Goal: Information Seeking & Learning: Learn about a topic

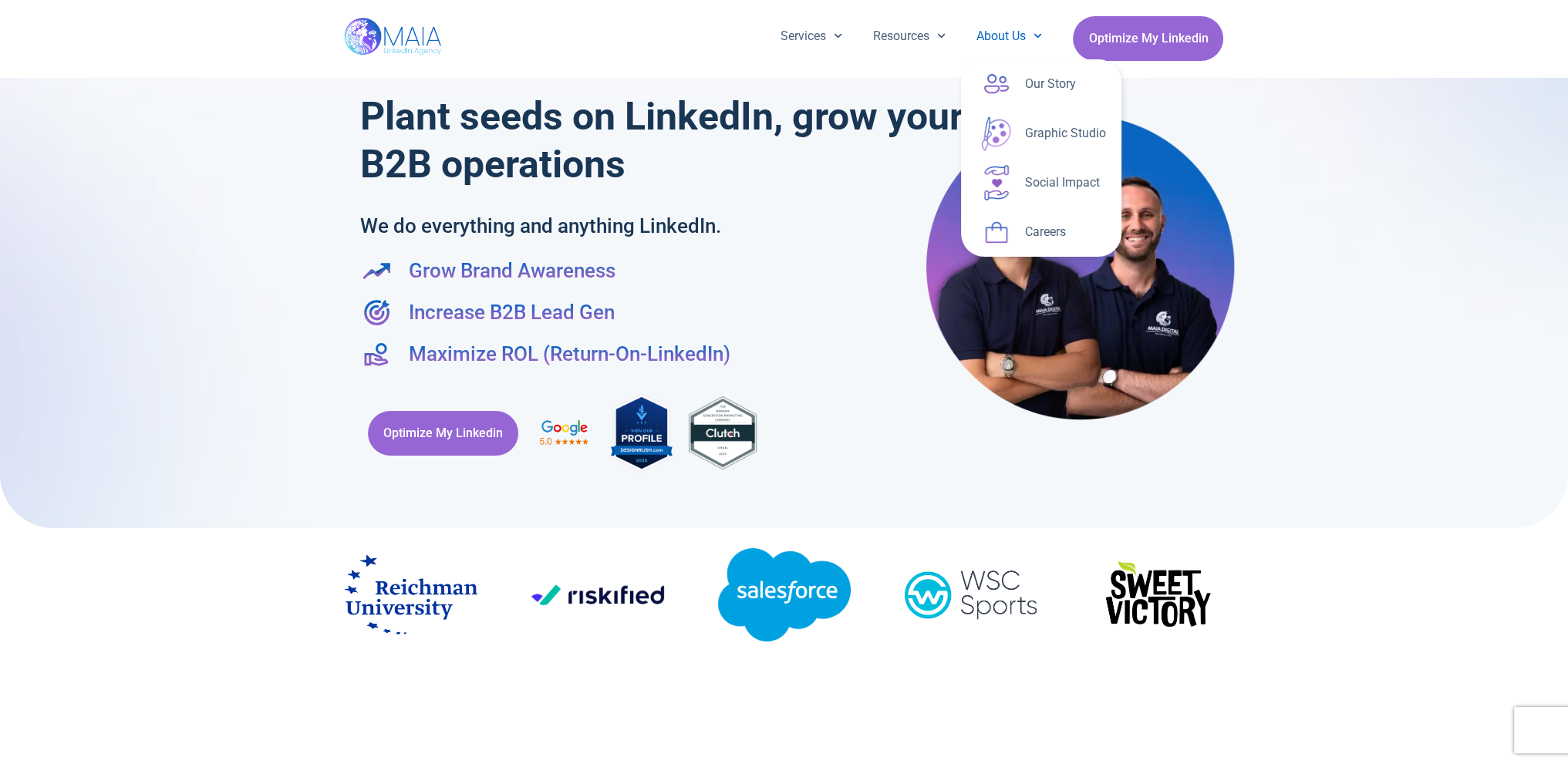
click at [1000, 34] on link "About Us" at bounding box center [1009, 36] width 97 height 40
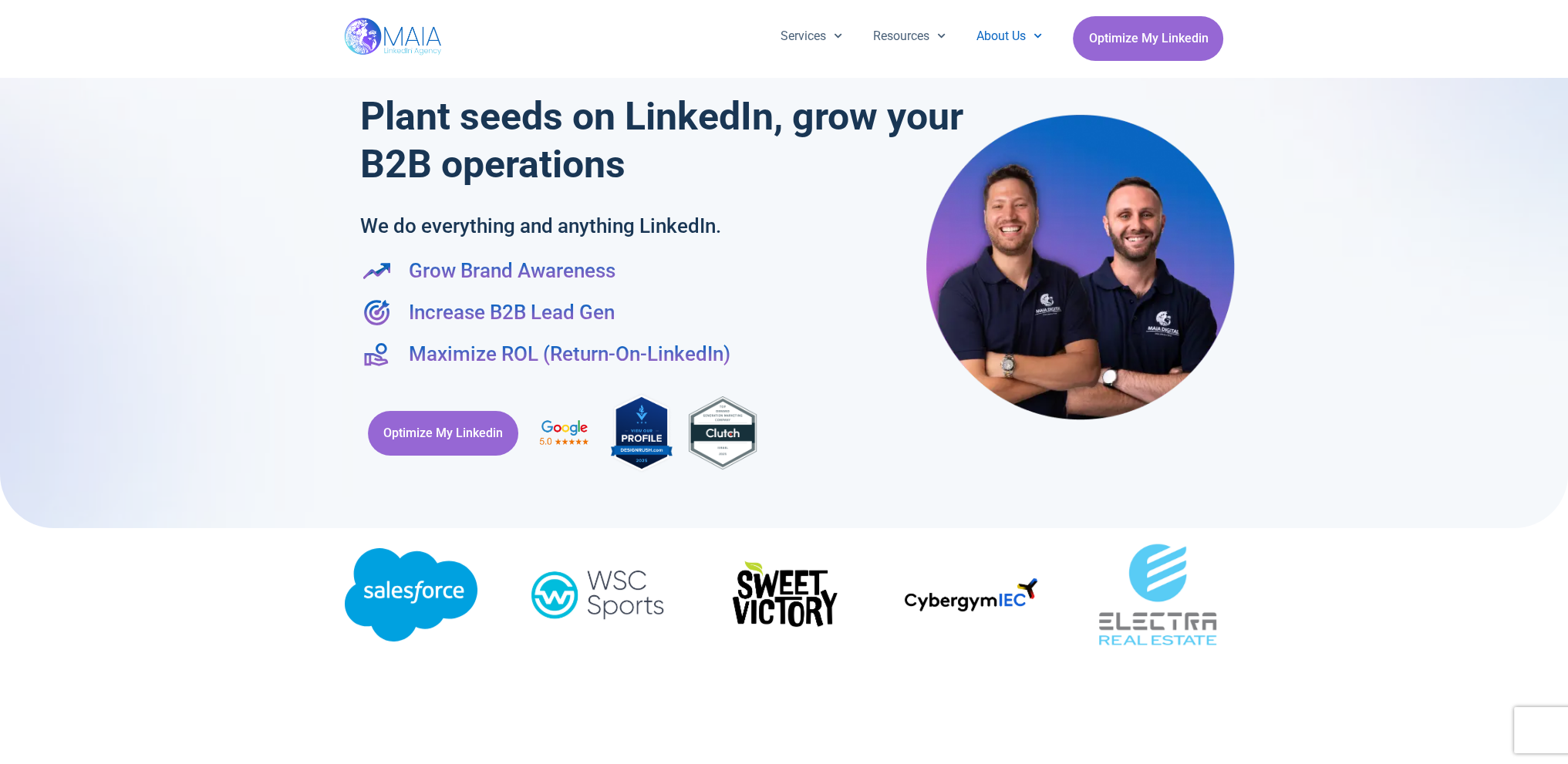
click at [1026, 33] on span "Menu" at bounding box center [1034, 36] width 16 height 24
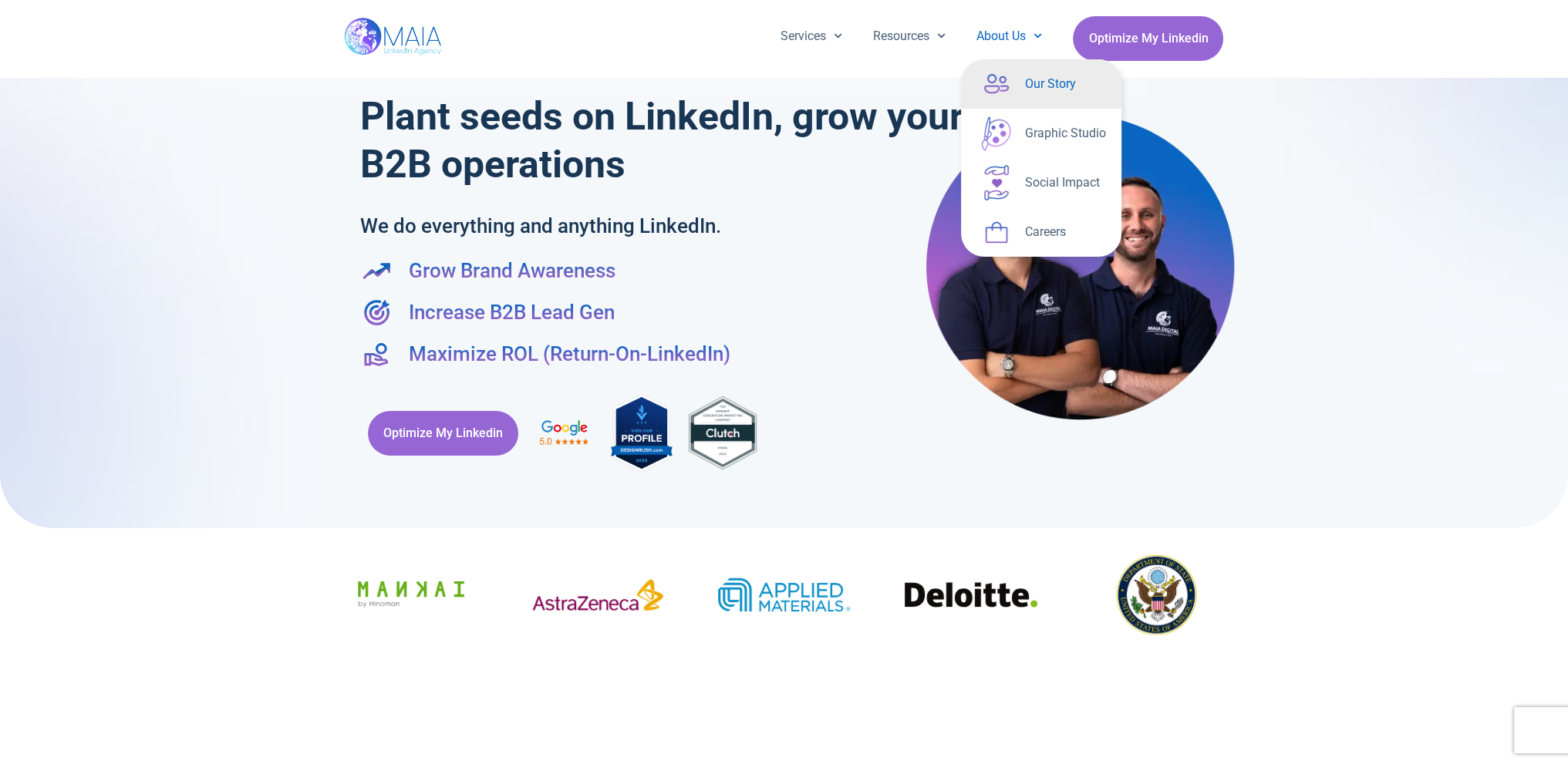
click at [1020, 77] on link "Our Story" at bounding box center [1041, 84] width 160 height 49
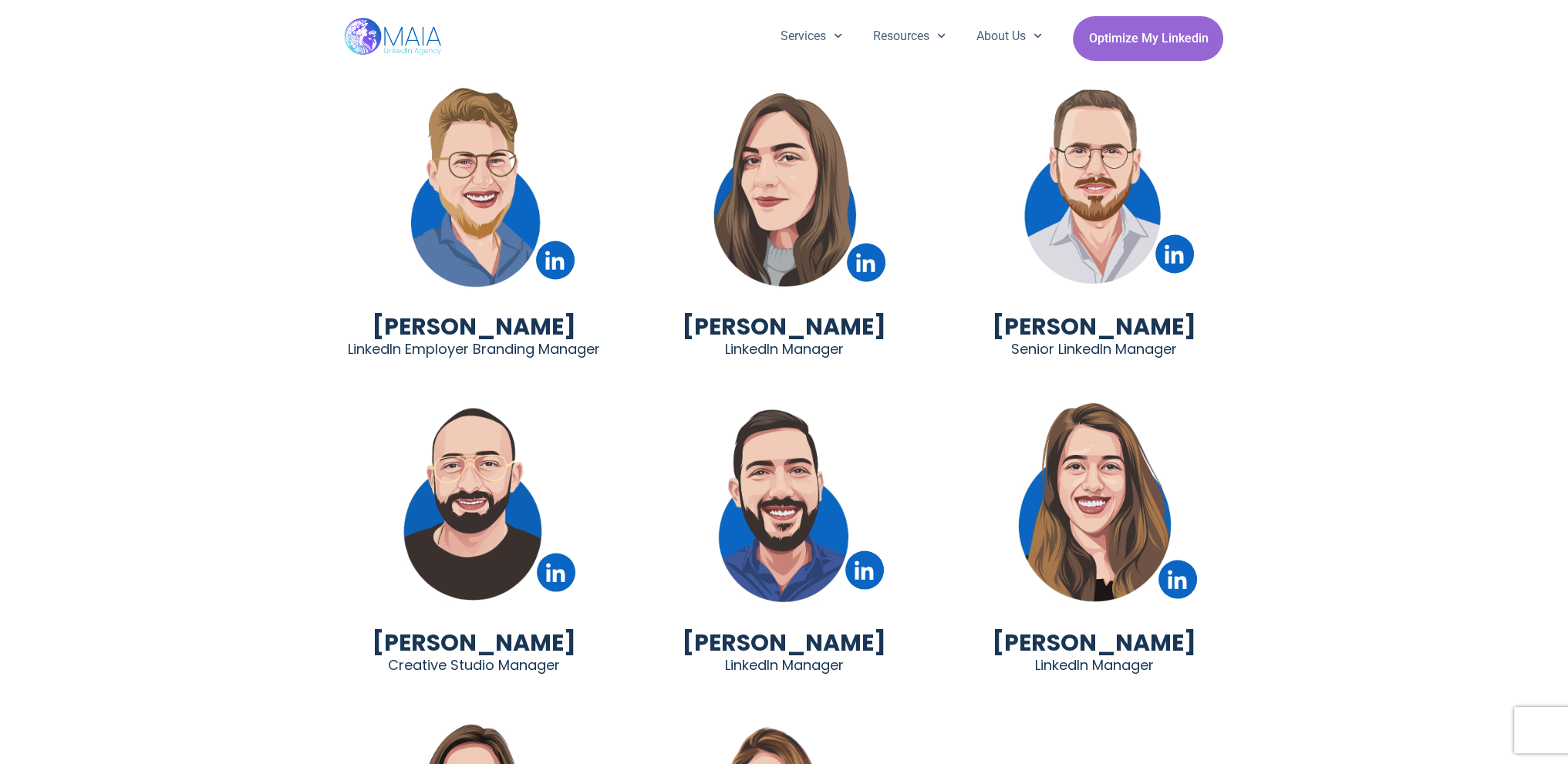
scroll to position [3547, 0]
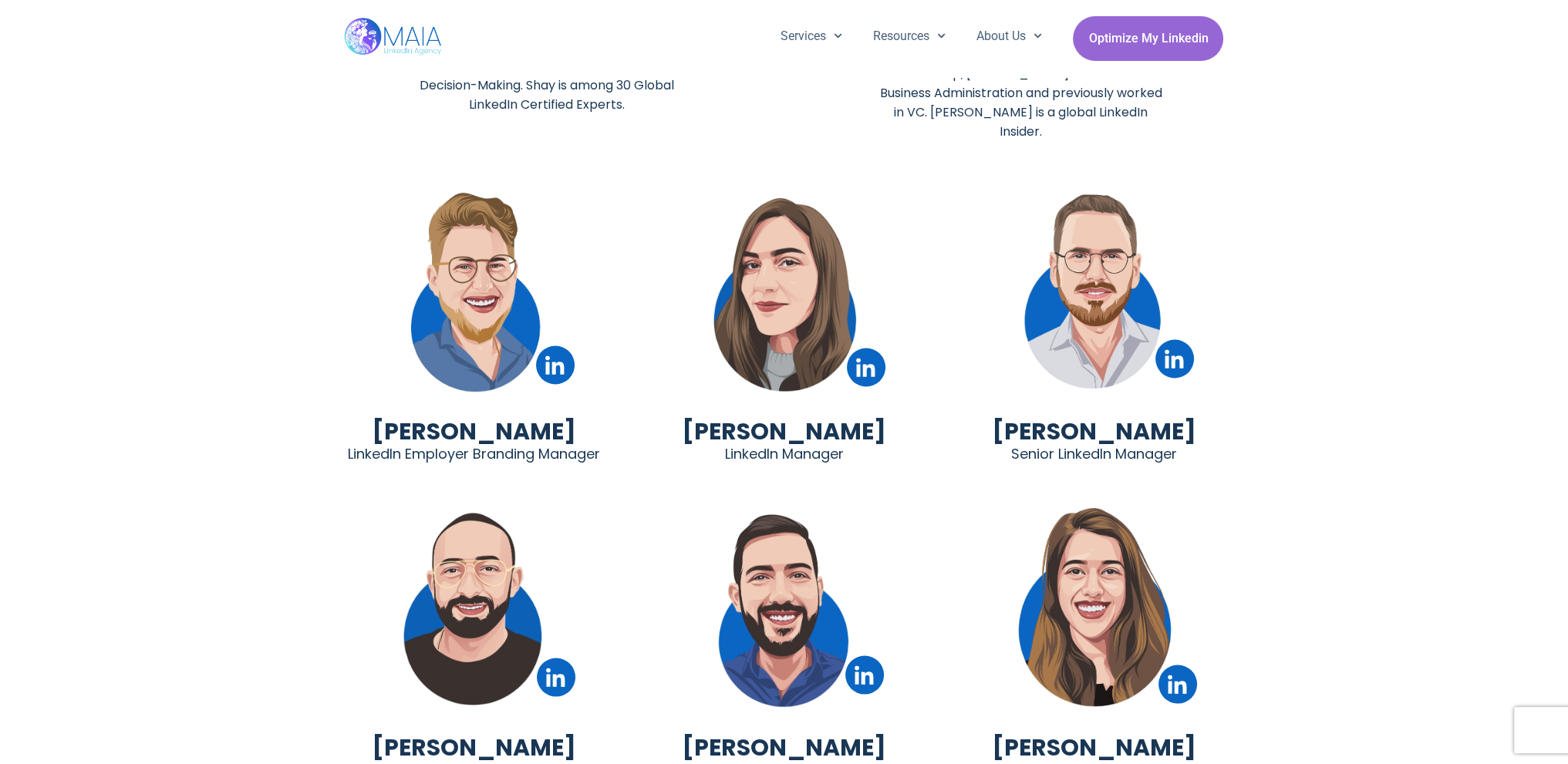
click at [478, 297] on img at bounding box center [474, 293] width 208 height 208
click at [555, 355] on icon at bounding box center [554, 364] width 19 height 19
